Goal: Task Accomplishment & Management: Use online tool/utility

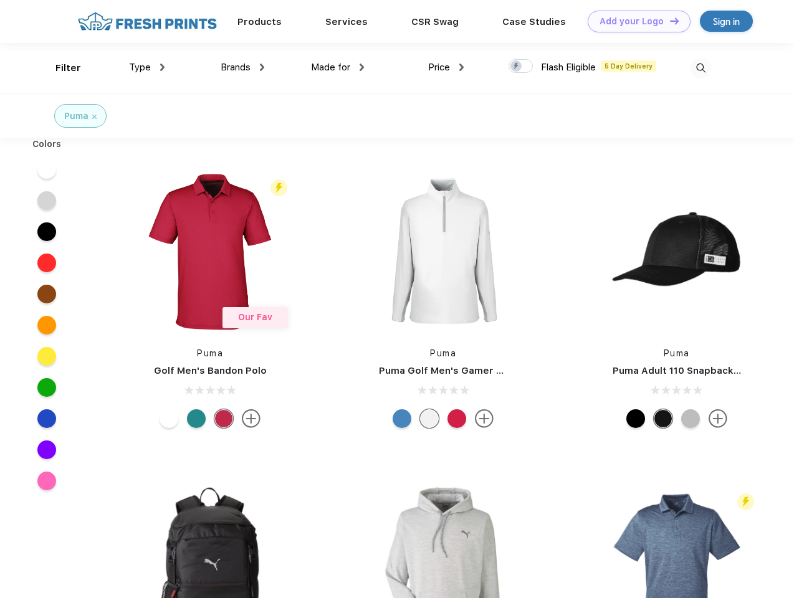
scroll to position [1, 0]
click at [635, 21] on link "Add your Logo Design Tool" at bounding box center [639, 22] width 103 height 22
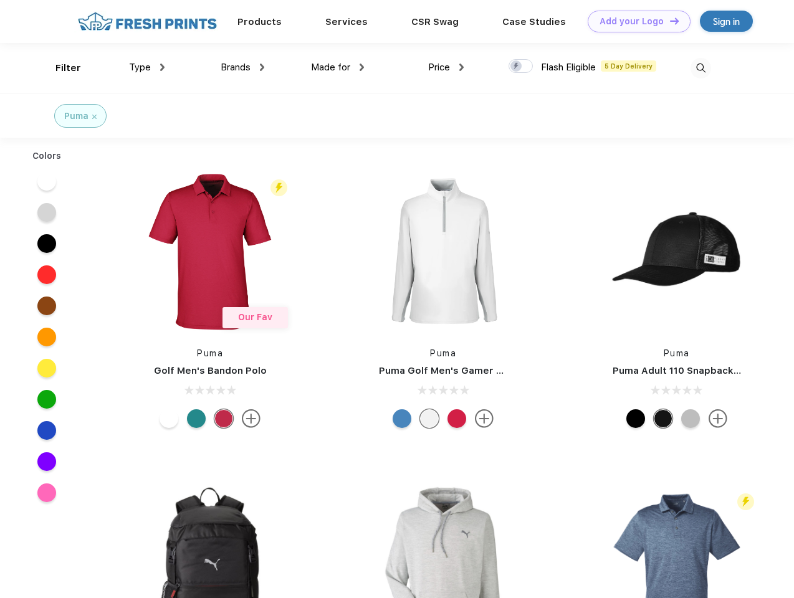
click at [0, 0] on div "Design Tool" at bounding box center [0, 0] width 0 height 0
click at [669, 21] on link "Add your Logo Design Tool" at bounding box center [639, 22] width 103 height 22
click at [60, 68] on div "Filter" at bounding box center [68, 68] width 26 height 14
click at [147, 67] on span "Type" at bounding box center [140, 67] width 22 height 11
click at [242, 67] on span "Brands" at bounding box center [236, 67] width 30 height 11
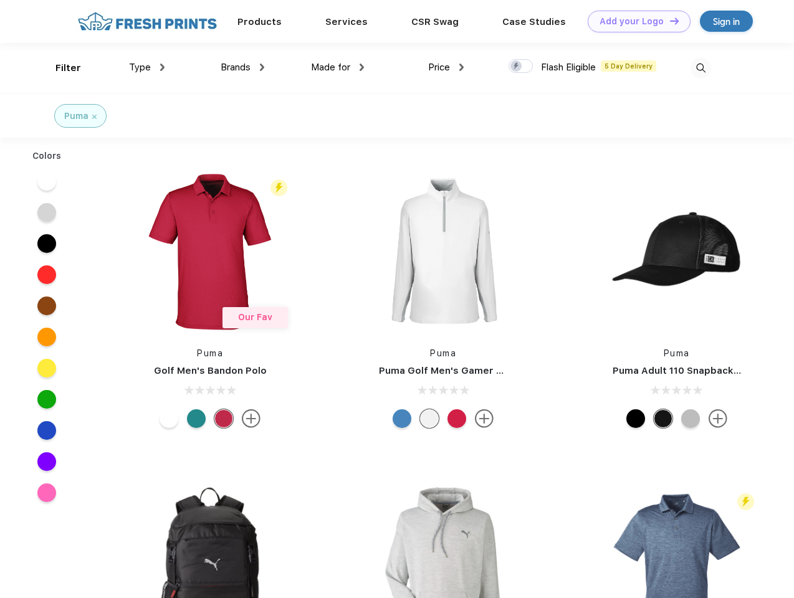
click at [338, 67] on span "Made for" at bounding box center [330, 67] width 39 height 11
click at [446, 67] on span "Price" at bounding box center [439, 67] width 22 height 11
click at [521, 67] on div at bounding box center [521, 66] width 24 height 14
click at [517, 67] on input "checkbox" at bounding box center [513, 63] width 8 height 8
click at [701, 68] on img at bounding box center [701, 68] width 21 height 21
